Goal: Task Accomplishment & Management: Complete application form

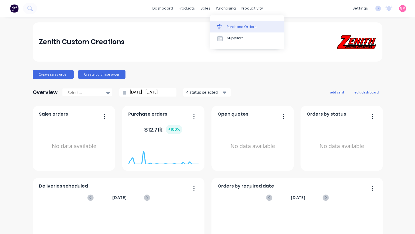
click at [236, 28] on div "Purchase Orders" at bounding box center [242, 26] width 30 height 5
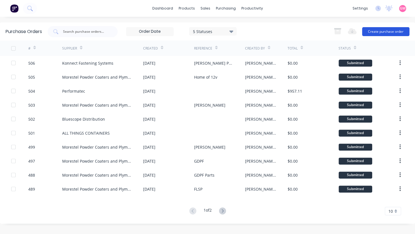
click at [386, 32] on button "Create purchase order" at bounding box center [385, 31] width 47 height 9
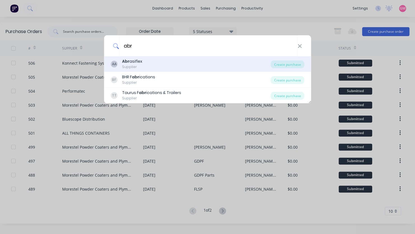
type input "abr"
click at [126, 64] on b "Abr" at bounding box center [125, 62] width 7 height 6
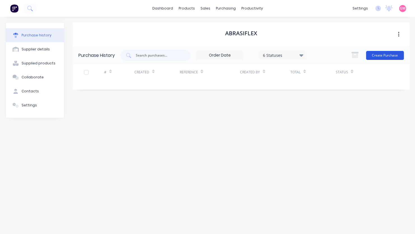
click at [378, 57] on button "Create Purchase" at bounding box center [385, 55] width 38 height 9
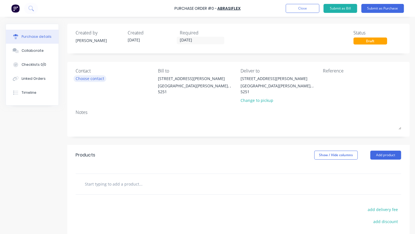
click at [92, 79] on div "Choose contact" at bounding box center [90, 79] width 29 height 6
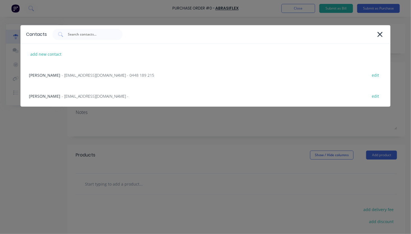
click at [92, 79] on div "[PERSON_NAME] - [EMAIL_ADDRESS][DOMAIN_NAME] - 0448 189 215 edit" at bounding box center [204, 75] width 369 height 21
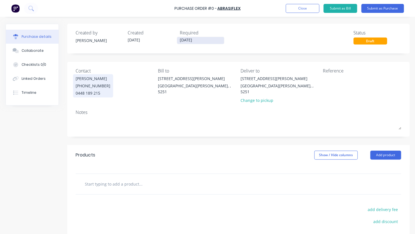
click at [201, 38] on input "[DATE]" at bounding box center [200, 40] width 47 height 7
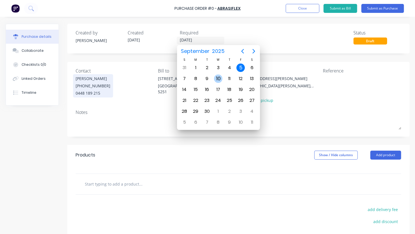
click at [219, 78] on div "10" at bounding box center [218, 79] width 8 height 8
type input "[DATE]"
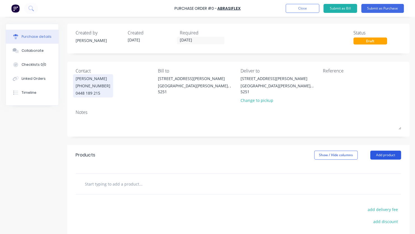
click at [380, 151] on button "Add product" at bounding box center [385, 155] width 31 height 9
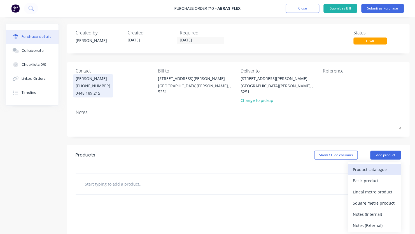
click at [369, 166] on div "Product catalogue" at bounding box center [374, 170] width 43 height 8
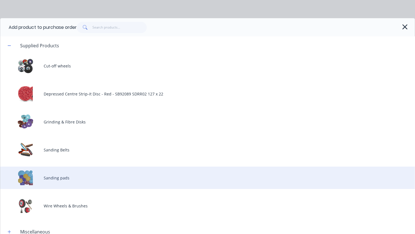
click at [59, 174] on div "Sanding pads" at bounding box center [207, 178] width 415 height 22
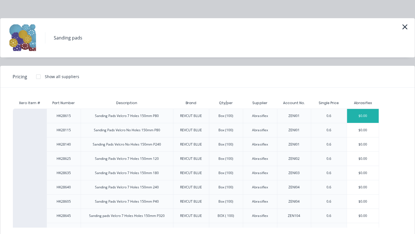
click at [367, 114] on div "$0.00" at bounding box center [363, 116] width 32 height 14
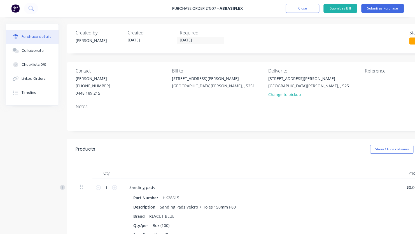
scroll to position [0, 55]
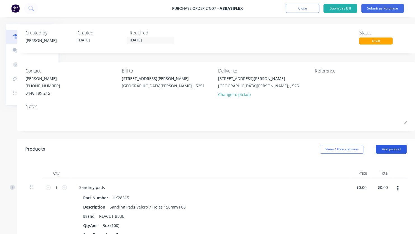
click at [380, 148] on button "Add product" at bounding box center [391, 149] width 31 height 9
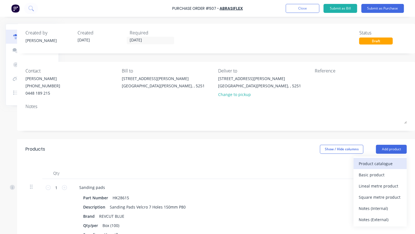
click at [376, 165] on div "Product catalogue" at bounding box center [380, 164] width 43 height 8
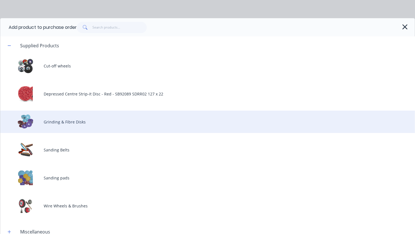
click at [79, 124] on div "Grinding & Fibre Disks" at bounding box center [207, 122] width 415 height 22
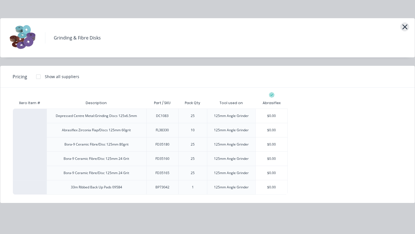
click at [406, 26] on icon "button" at bounding box center [404, 26] width 5 height 5
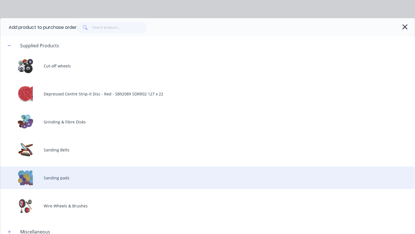
click at [59, 177] on div "Sanding pads" at bounding box center [207, 178] width 415 height 22
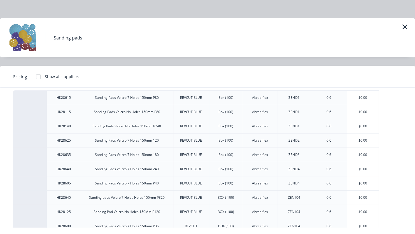
scroll to position [24, 0]
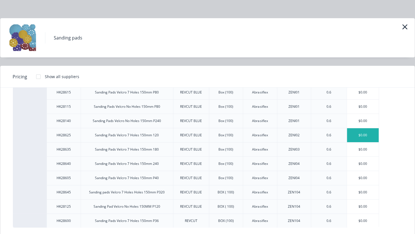
click at [366, 136] on div "$0.00" at bounding box center [363, 135] width 32 height 14
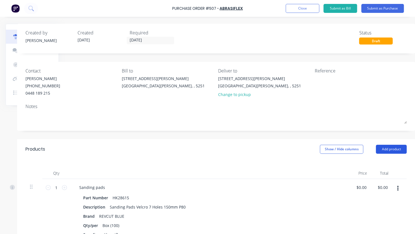
click at [377, 148] on button "Add product" at bounding box center [391, 149] width 31 height 9
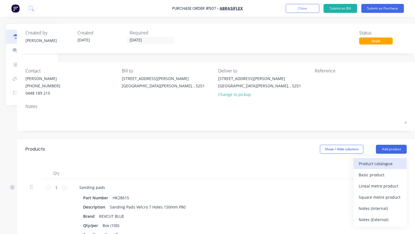
click at [374, 161] on div "Product catalogue" at bounding box center [380, 164] width 43 height 8
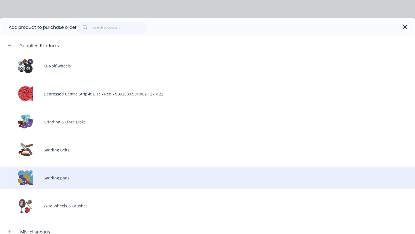
click at [66, 182] on div "Sanding pads" at bounding box center [207, 178] width 415 height 22
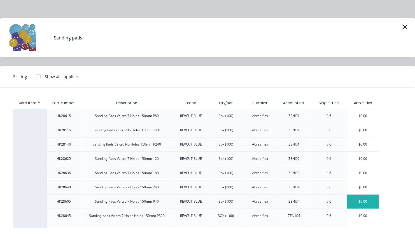
click at [366, 202] on div "$0.00" at bounding box center [363, 202] width 32 height 14
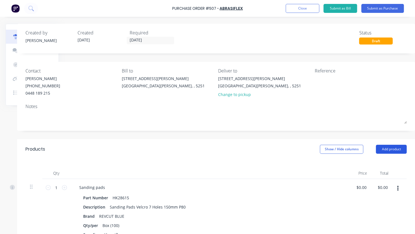
click at [386, 147] on button "Add product" at bounding box center [391, 149] width 31 height 9
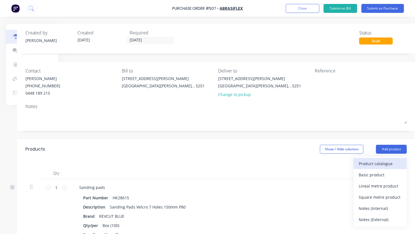
click at [386, 165] on div "Product catalogue" at bounding box center [380, 164] width 43 height 8
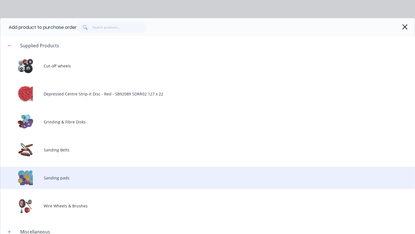
click at [54, 176] on div "Sanding pads" at bounding box center [207, 178] width 415 height 22
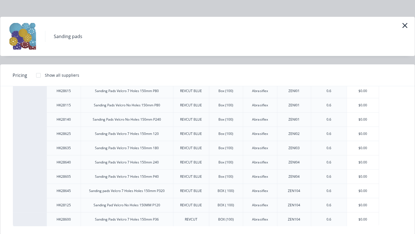
scroll to position [2, 0]
click at [359, 217] on div "$0.00" at bounding box center [363, 219] width 32 height 14
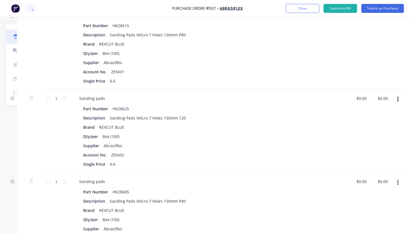
scroll to position [112, 55]
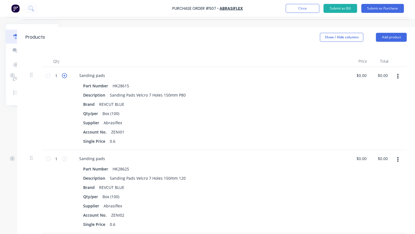
click at [62, 75] on icon at bounding box center [64, 75] width 5 height 5
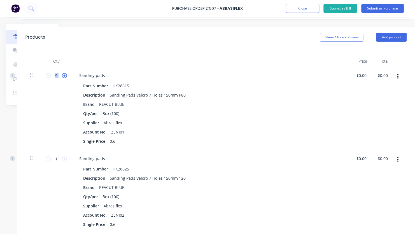
type input "6"
click at [62, 160] on icon at bounding box center [64, 158] width 5 height 5
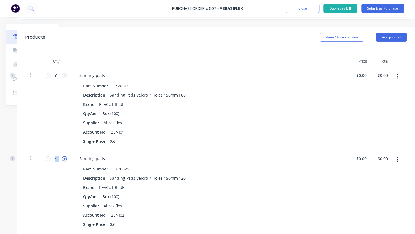
click at [62, 160] on icon at bounding box center [64, 158] width 5 height 5
type input "6"
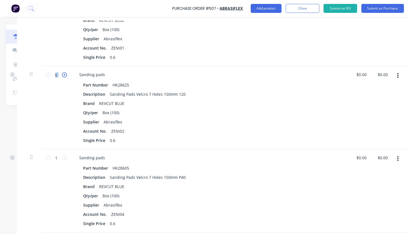
scroll to position [224, 55]
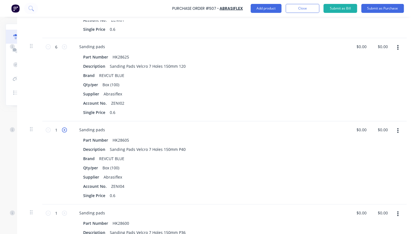
click at [62, 130] on icon at bounding box center [64, 129] width 5 height 5
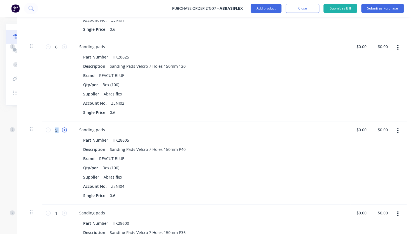
type input "6"
click at [62, 212] on icon at bounding box center [64, 213] width 5 height 5
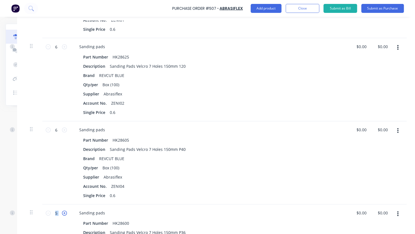
click at [62, 212] on icon at bounding box center [64, 213] width 5 height 5
drag, startPoint x: 60, startPoint y: 212, endPoint x: 45, endPoint y: 212, distance: 15.1
click at [46, 212] on icon at bounding box center [48, 213] width 5 height 5
type input "6"
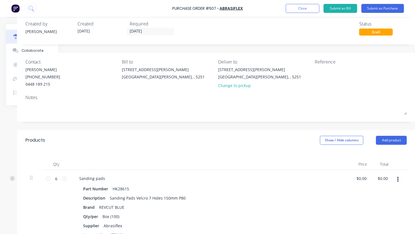
scroll to position [0, 55]
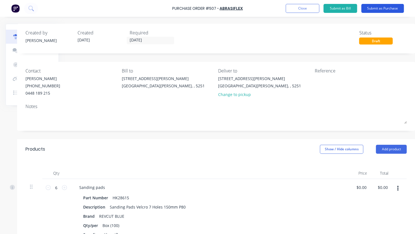
click at [383, 7] on button "Submit as Purchase" at bounding box center [382, 8] width 43 height 9
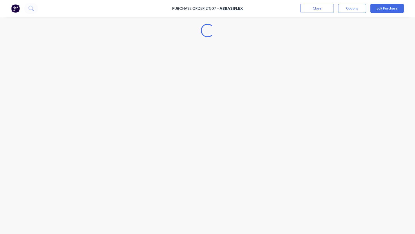
scroll to position [0, 0]
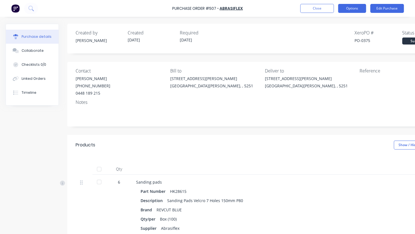
click at [347, 8] on button "Options" at bounding box center [352, 8] width 28 height 9
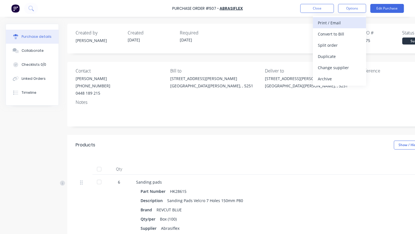
click at [347, 22] on div "Print / Email" at bounding box center [339, 23] width 43 height 8
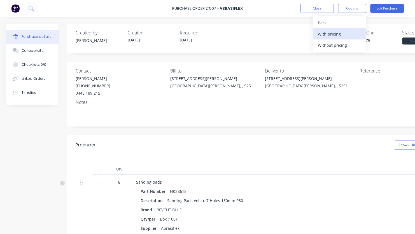
click at [343, 36] on div "With pricing" at bounding box center [339, 34] width 43 height 8
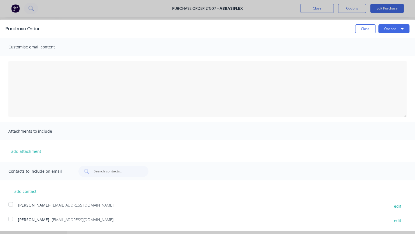
click at [11, 206] on div at bounding box center [10, 204] width 11 height 11
click at [391, 30] on button "Options" at bounding box center [393, 28] width 31 height 9
click at [385, 54] on div "Email" at bounding box center [382, 54] width 43 height 8
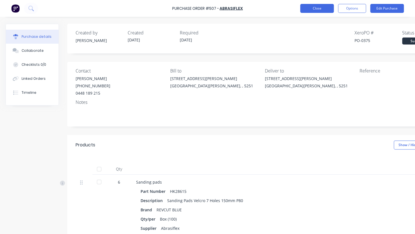
click at [313, 5] on button "Close" at bounding box center [317, 8] width 34 height 9
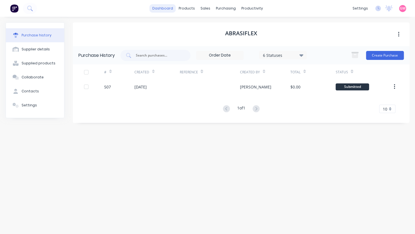
click at [161, 9] on link "dashboard" at bounding box center [163, 8] width 26 height 8
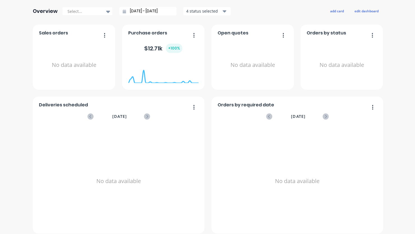
scroll to position [86, 0]
